Goal: Navigation & Orientation: Find specific page/section

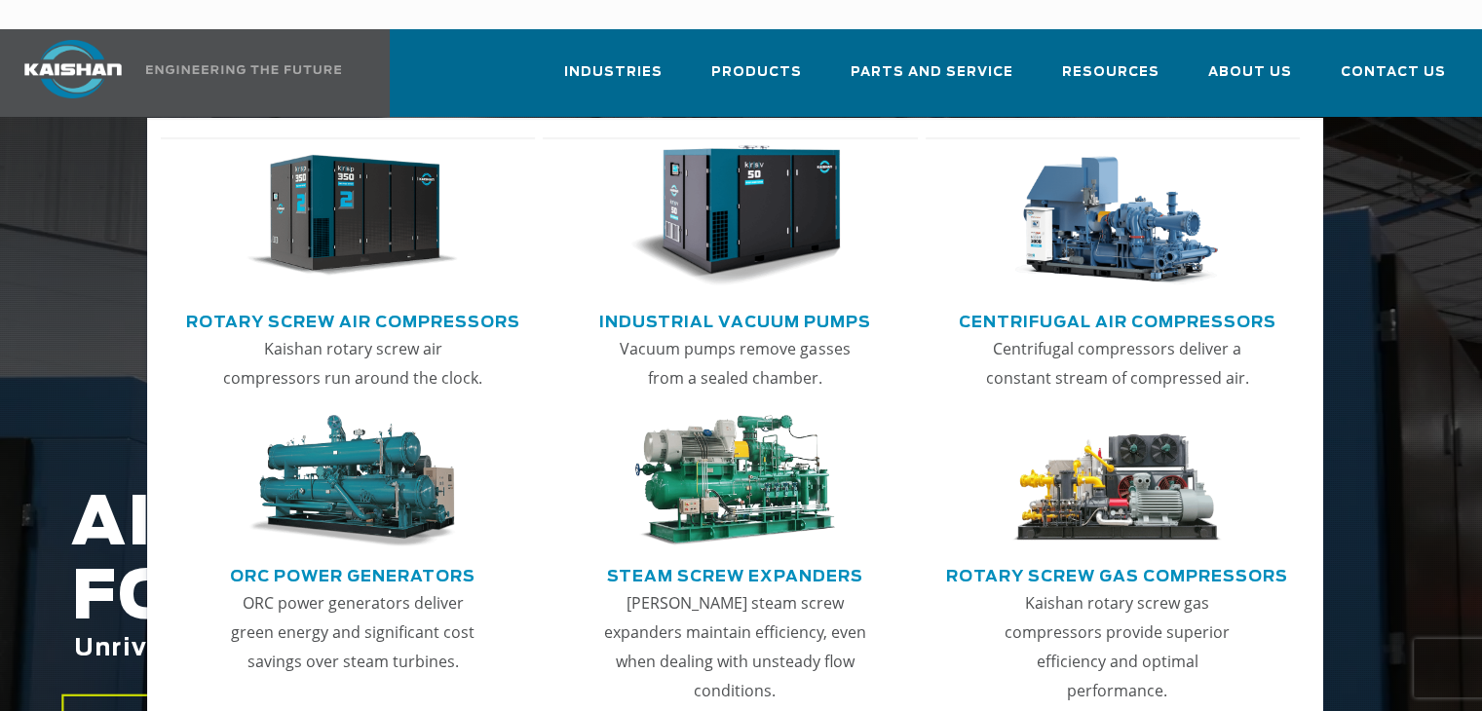
click at [326, 188] on img "Main menu" at bounding box center [352, 216] width 211 height 142
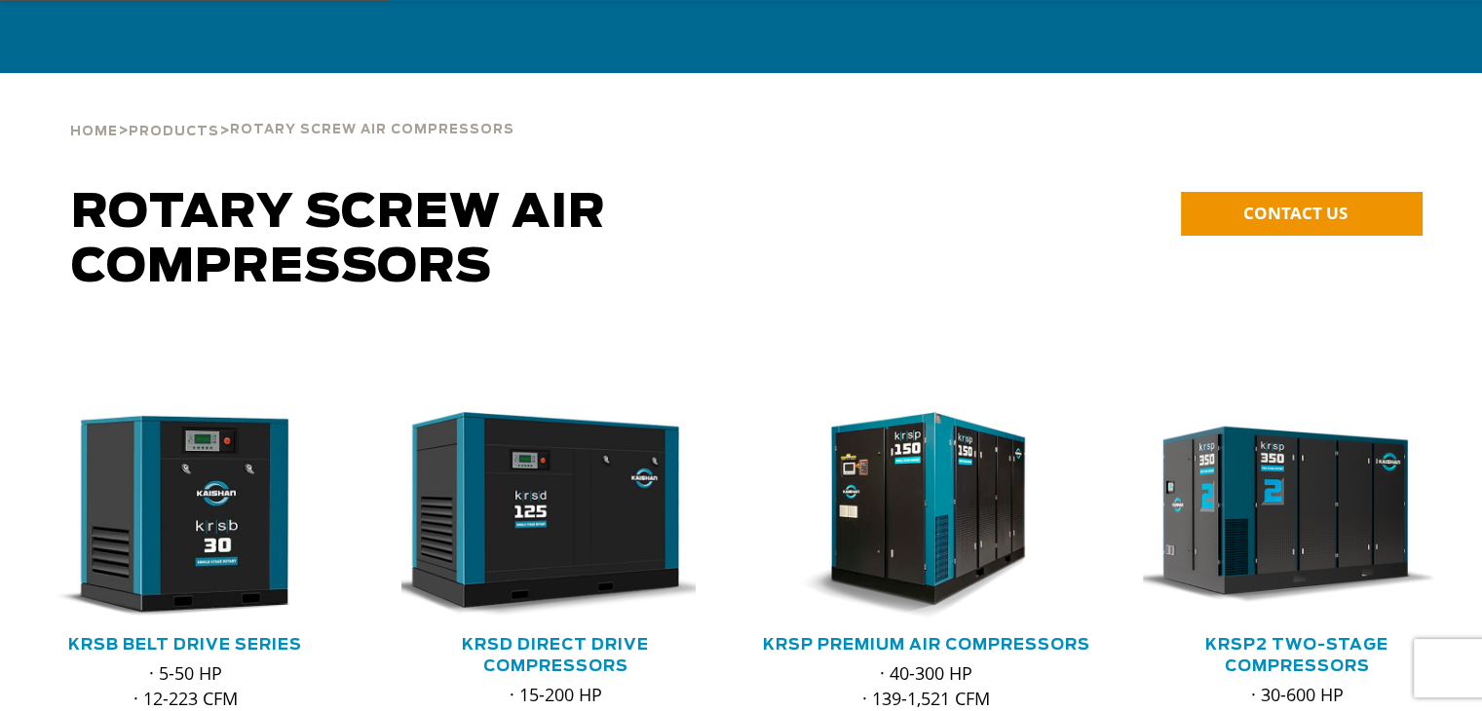
scroll to position [195, 0]
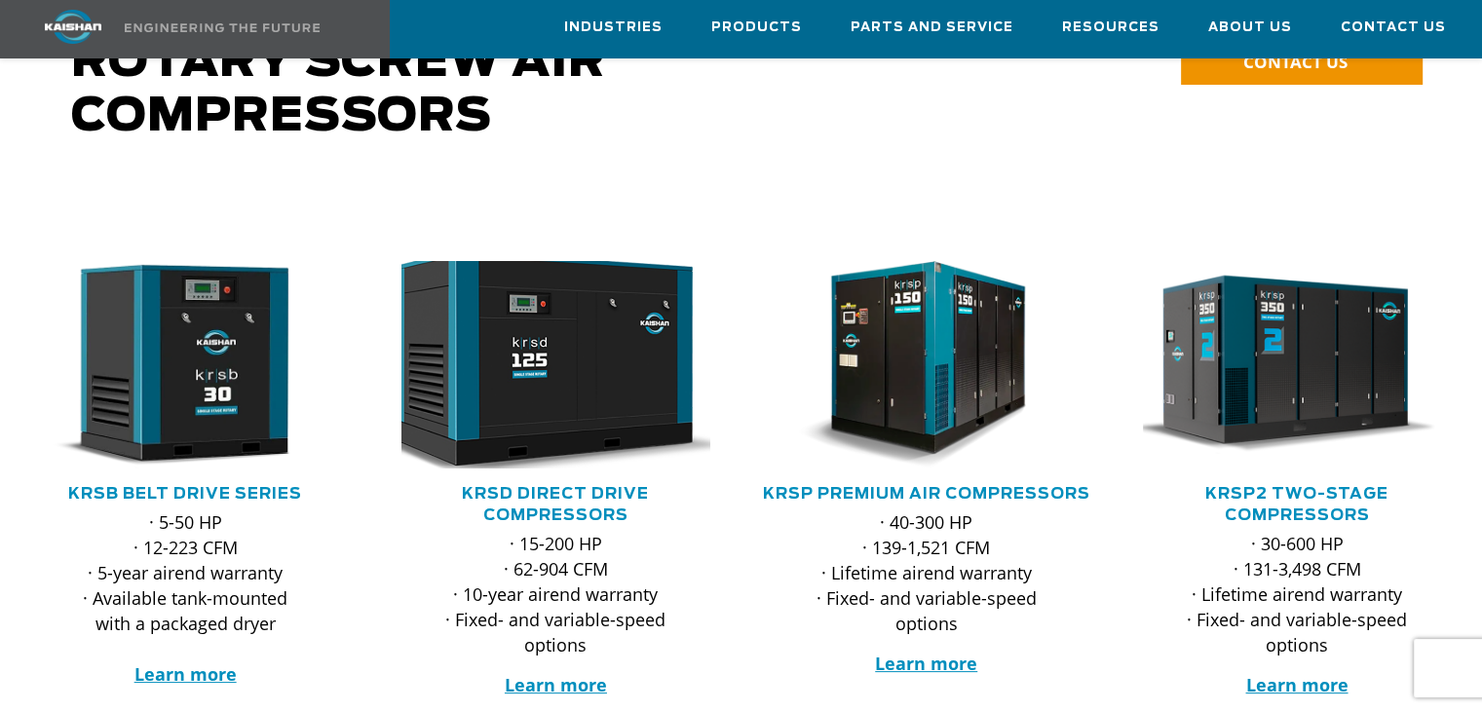
click at [587, 329] on img at bounding box center [540, 364] width 339 height 229
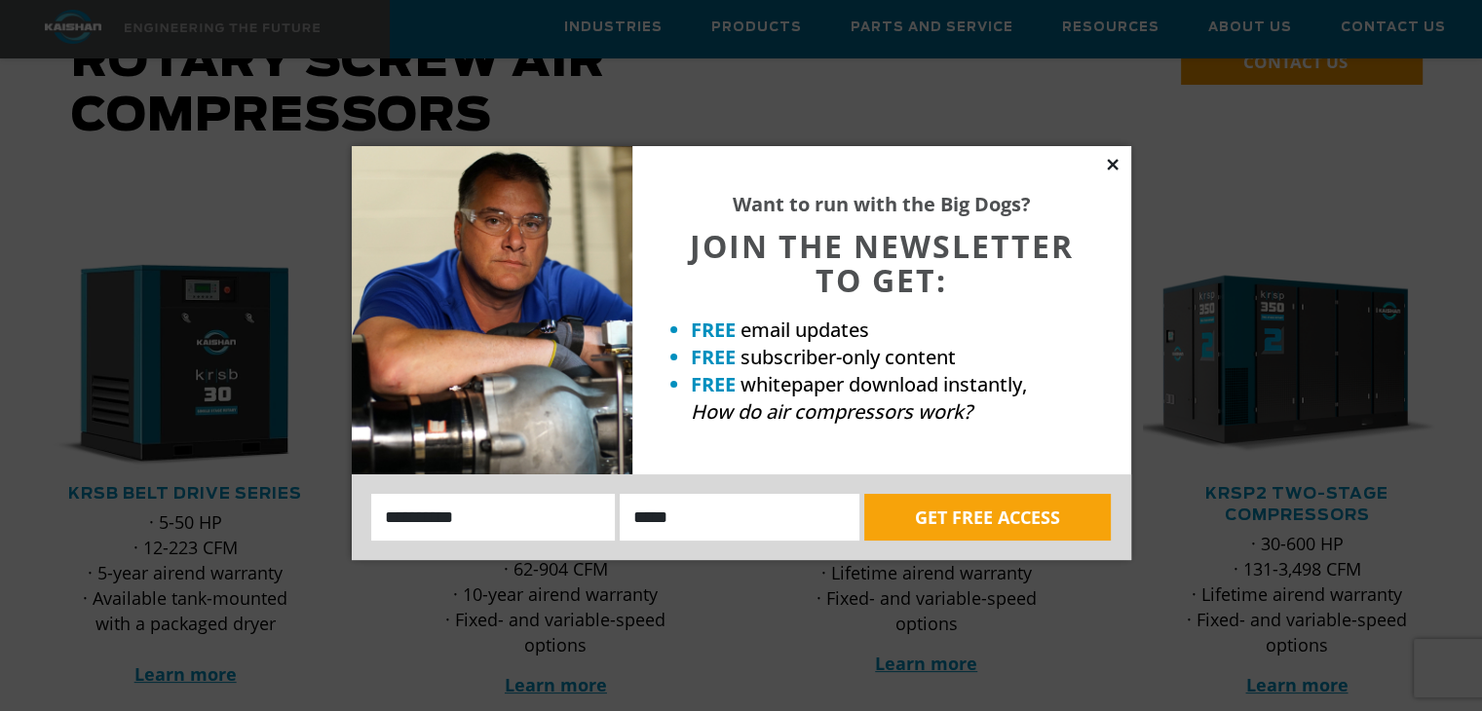
click at [1115, 163] on icon at bounding box center [1112, 164] width 11 height 11
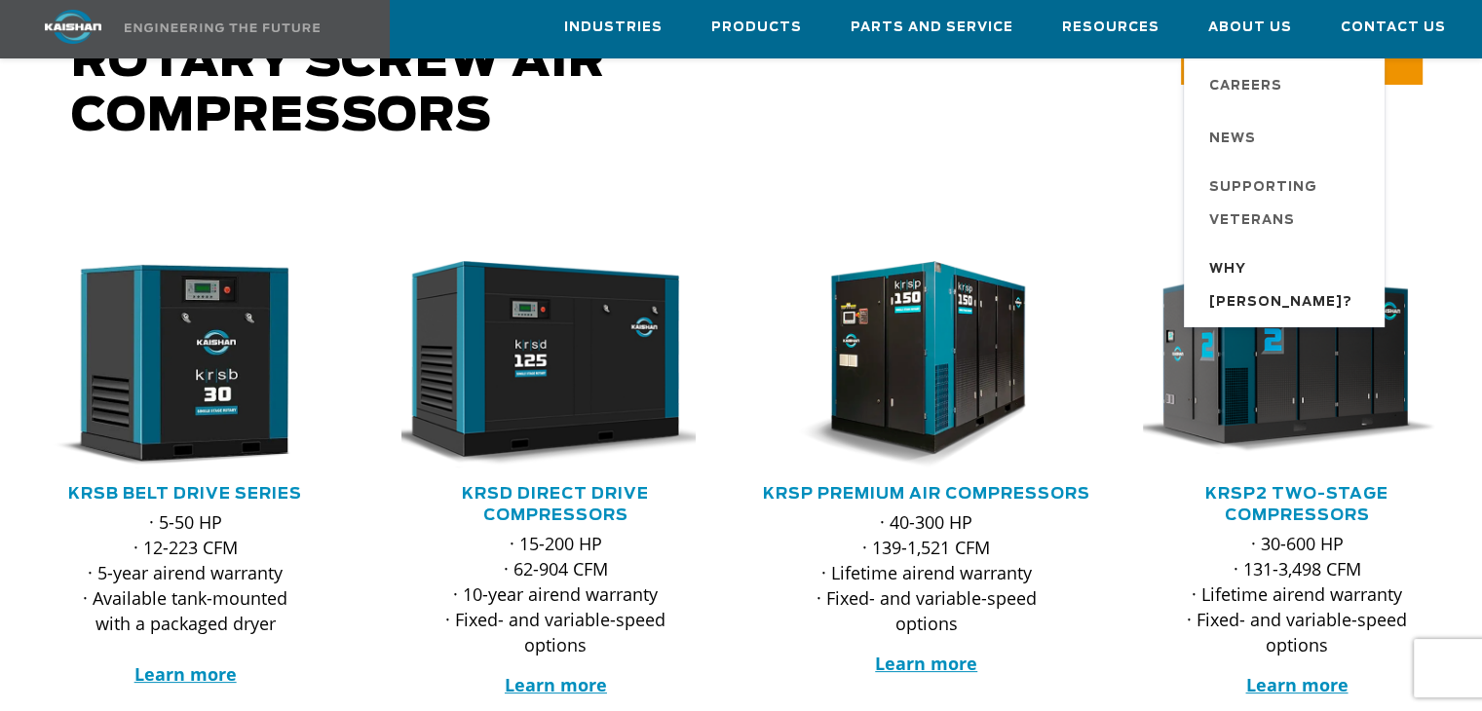
click at [1271, 270] on span "Why [PERSON_NAME]?" at bounding box center [1287, 286] width 156 height 66
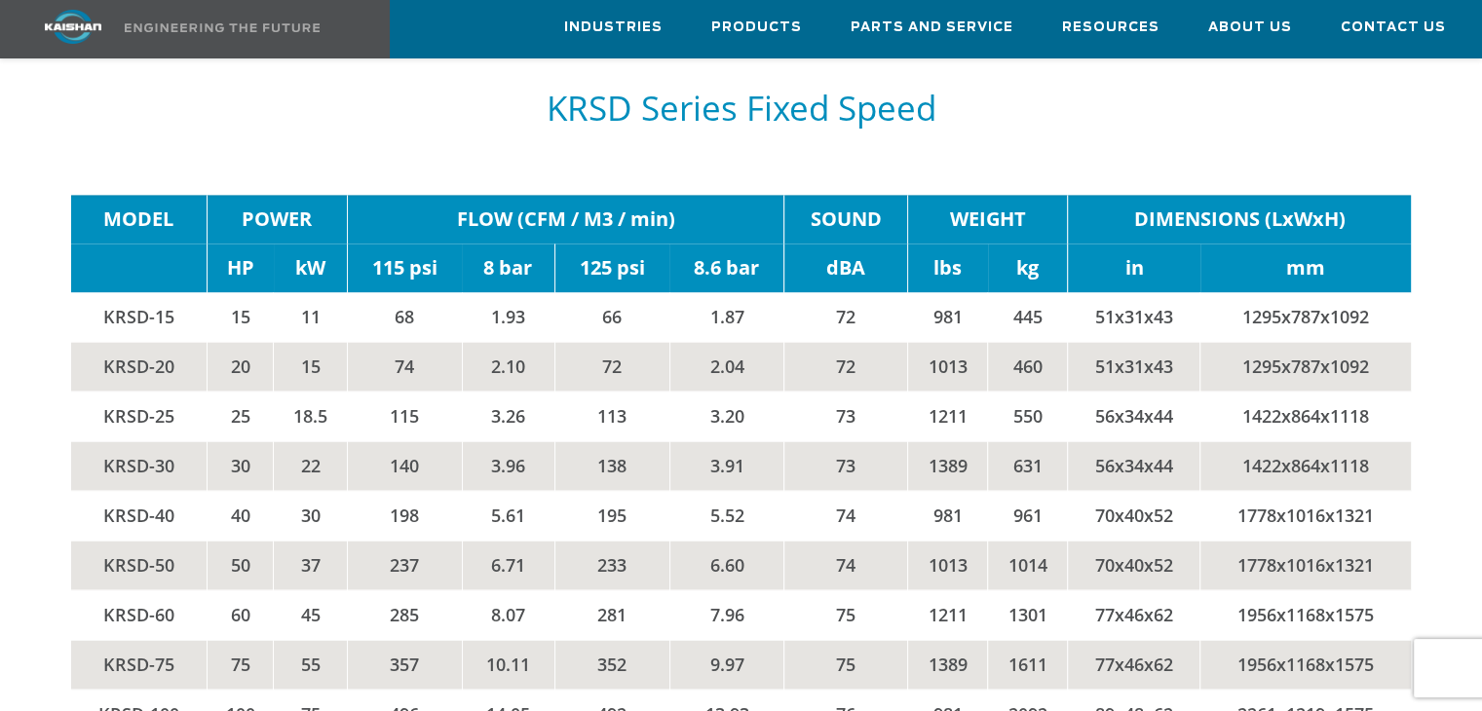
scroll to position [3021, 0]
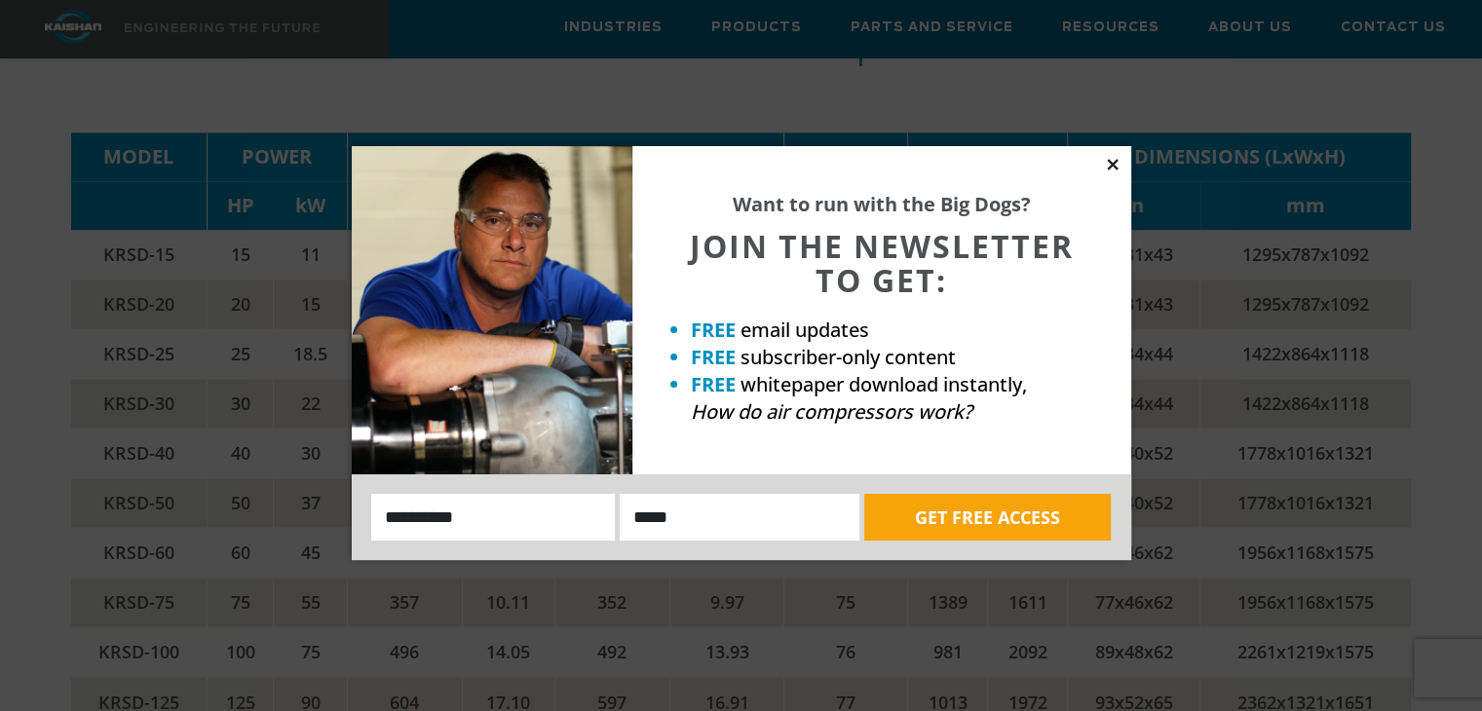
click at [1107, 168] on icon at bounding box center [1113, 165] width 18 height 18
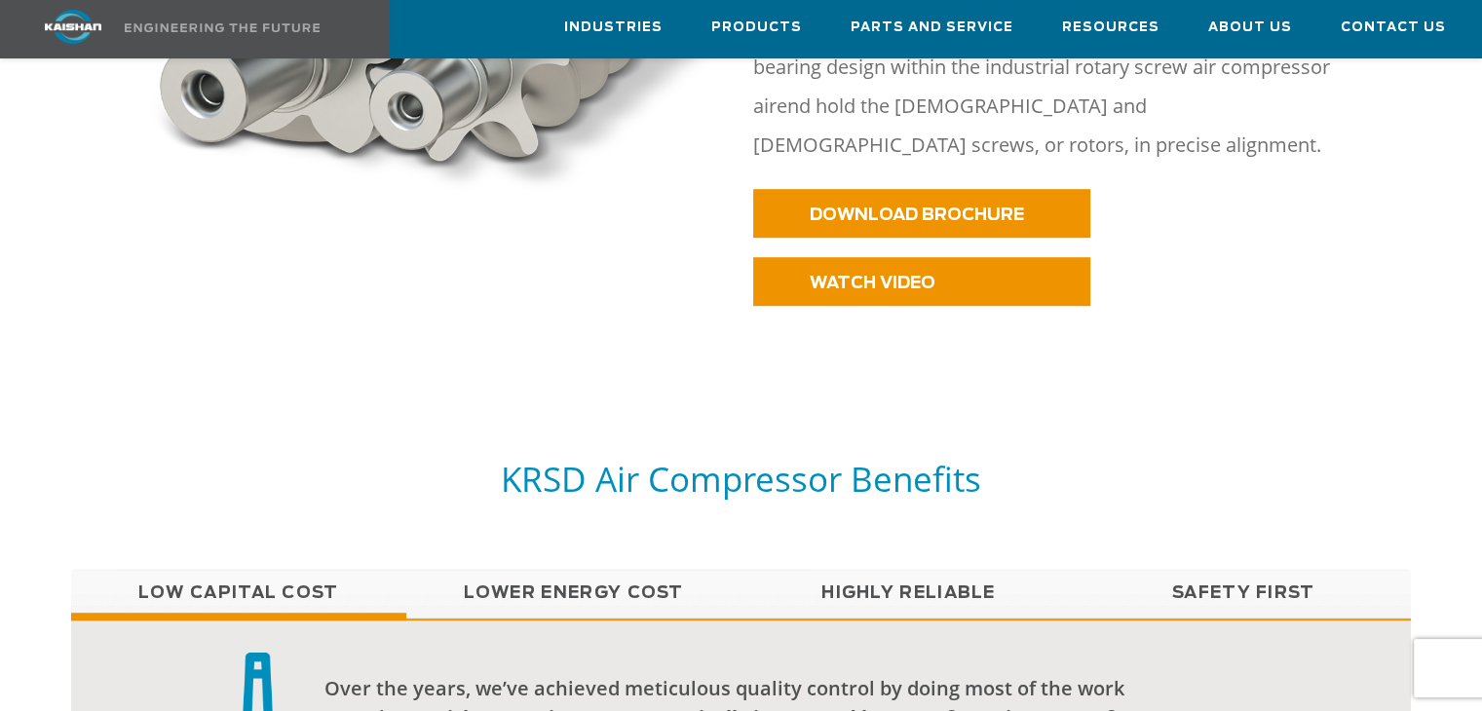
drag, startPoint x: 764, startPoint y: 296, endPoint x: 751, endPoint y: 286, distance: 16.6
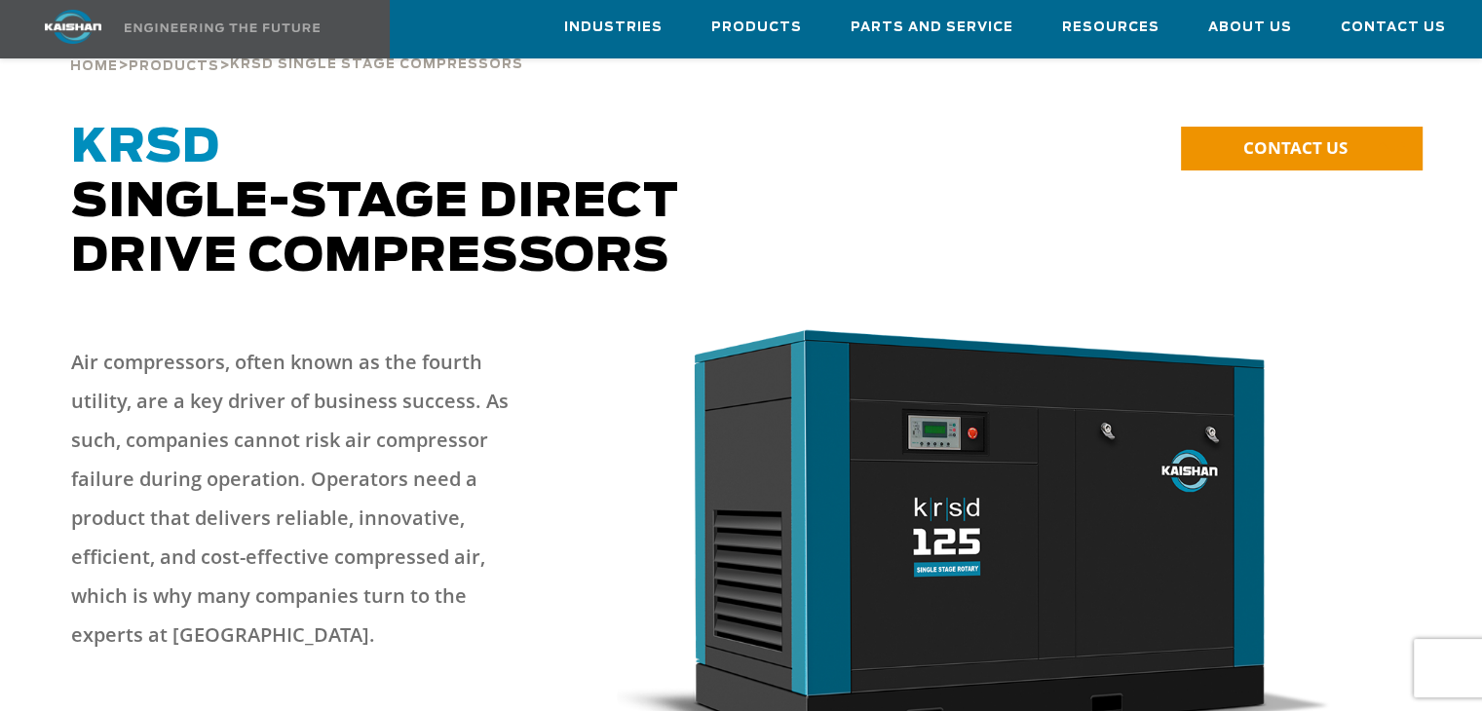
scroll to position [97, 0]
